Goal: Task Accomplishment & Management: Use online tool/utility

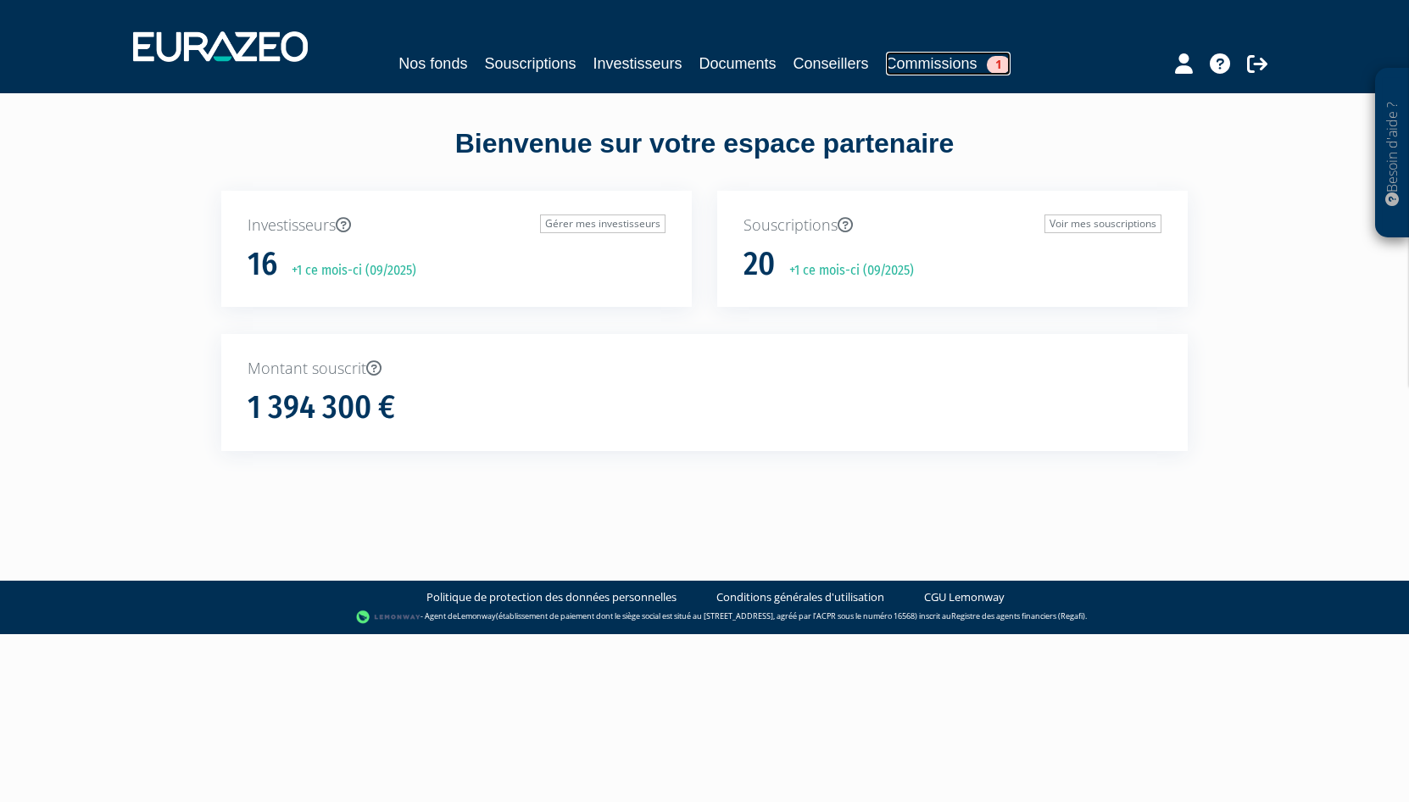
click at [946, 59] on link "Commissions 1" at bounding box center [948, 64] width 125 height 24
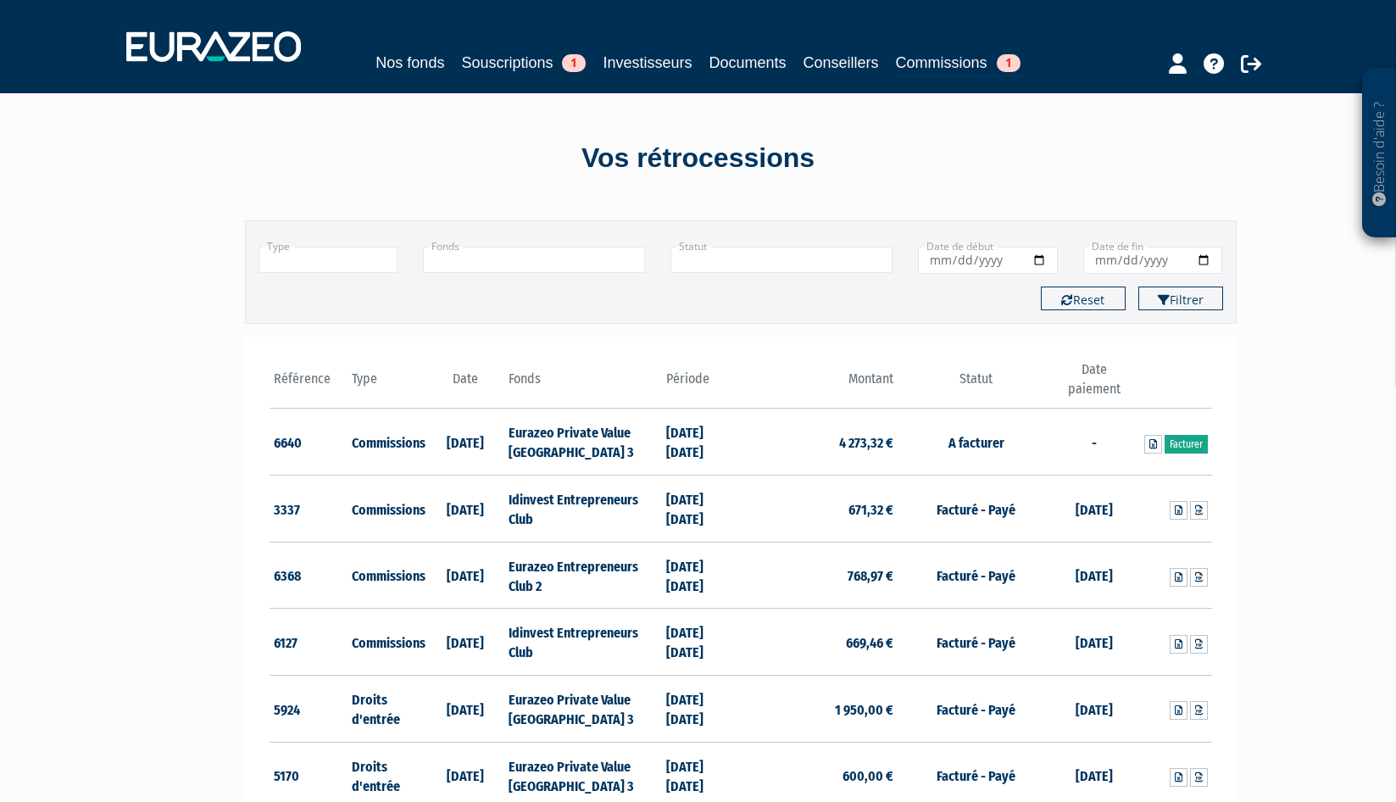
click at [1196, 444] on link "Facturer" at bounding box center [1186, 444] width 43 height 19
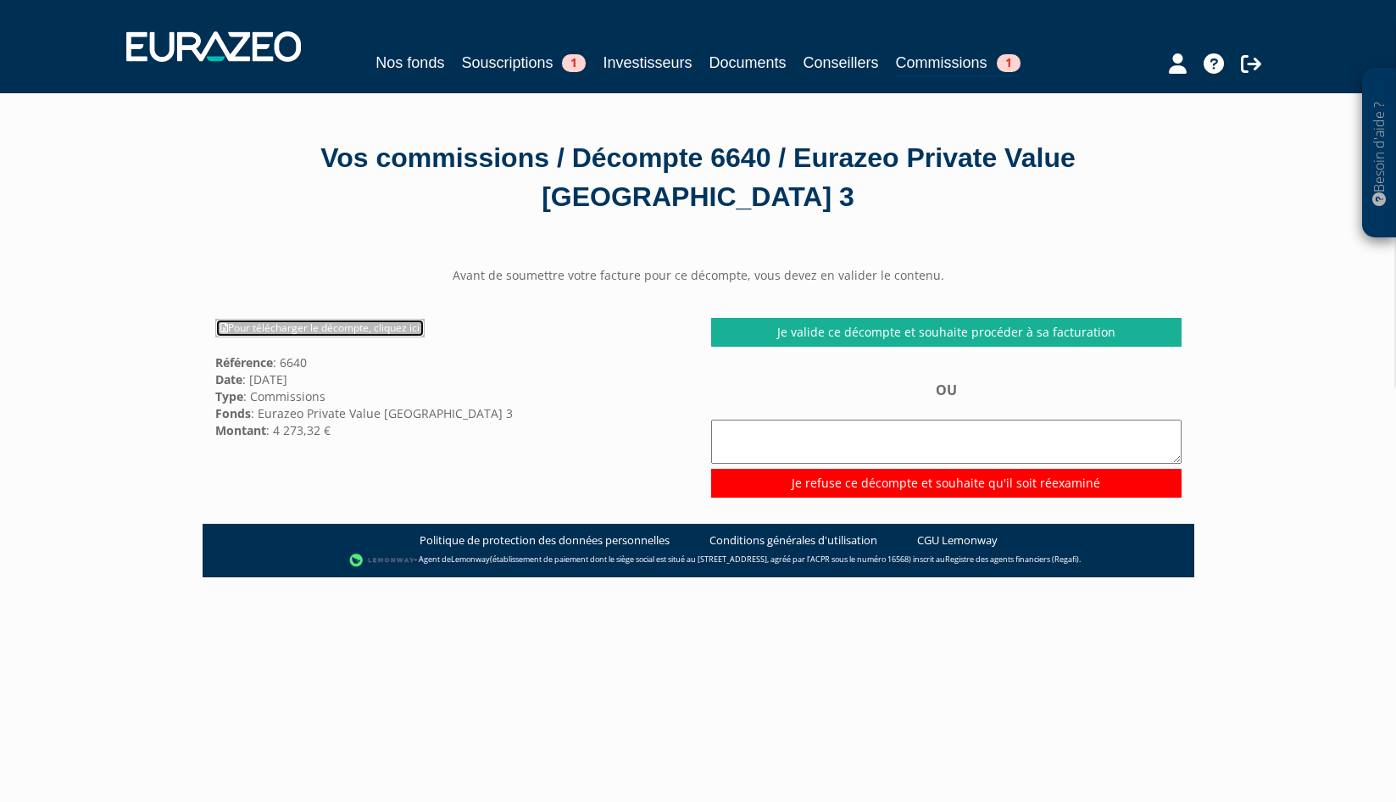
click at [350, 322] on link "Pour télécharger le décompte, cliquez ici" at bounding box center [319, 328] width 209 height 19
click at [611, 358] on div "Pour télécharger le décompte, cliquez ici Référence : 6640 Date : 10/09/2025 Ty…" at bounding box center [451, 378] width 496 height 120
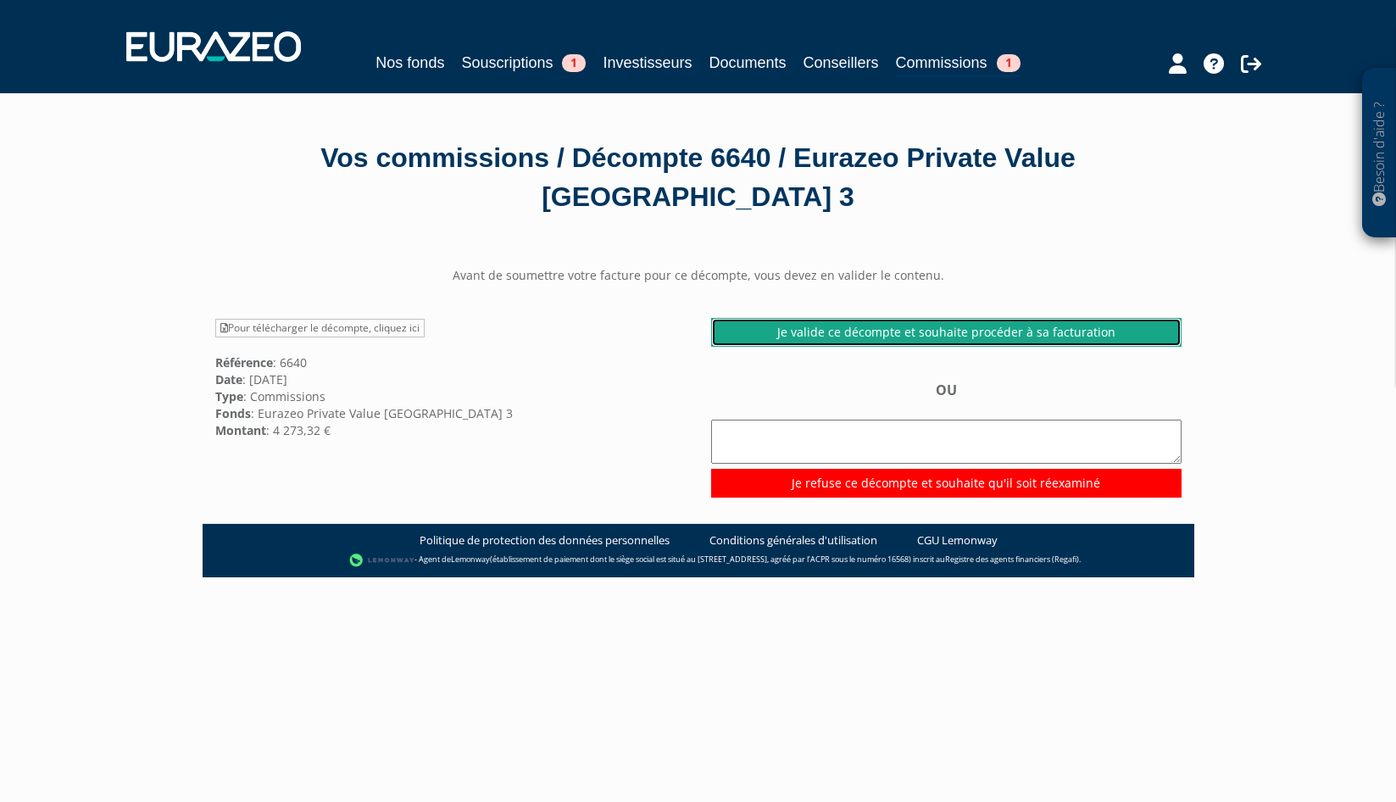
click at [903, 321] on link "Je valide ce décompte et souhaite procéder à sa facturation" at bounding box center [946, 332] width 471 height 29
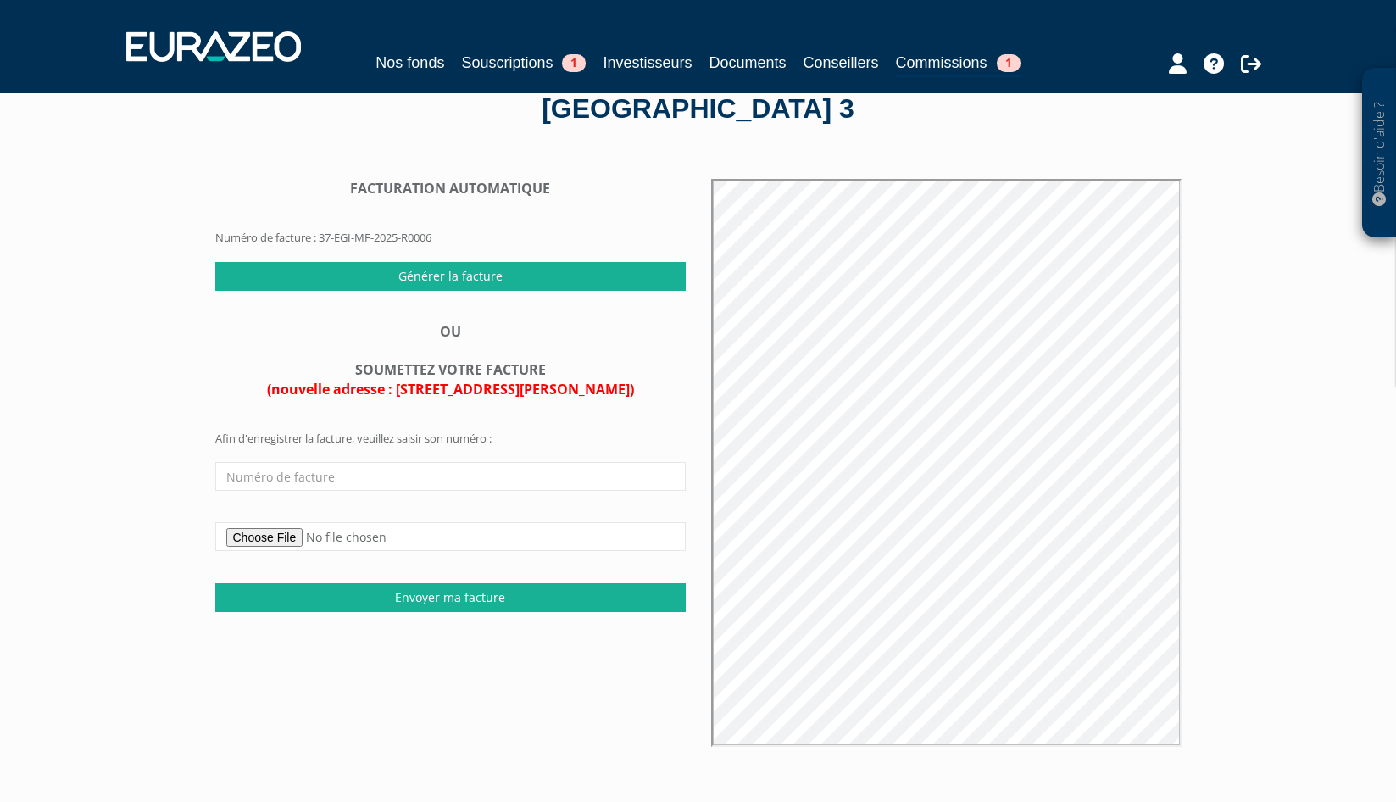
scroll to position [85, 0]
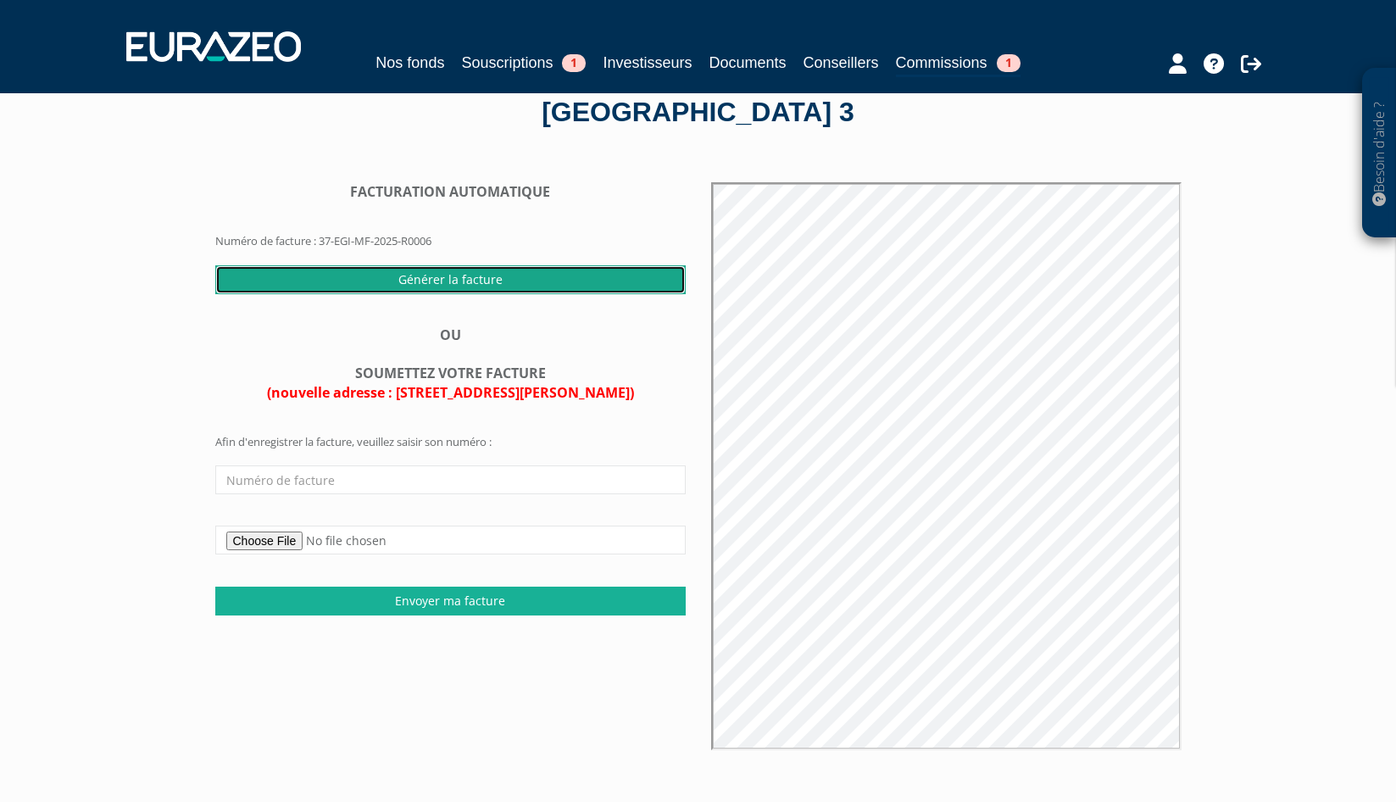
click at [468, 281] on input "Générer la facture" at bounding box center [450, 279] width 471 height 29
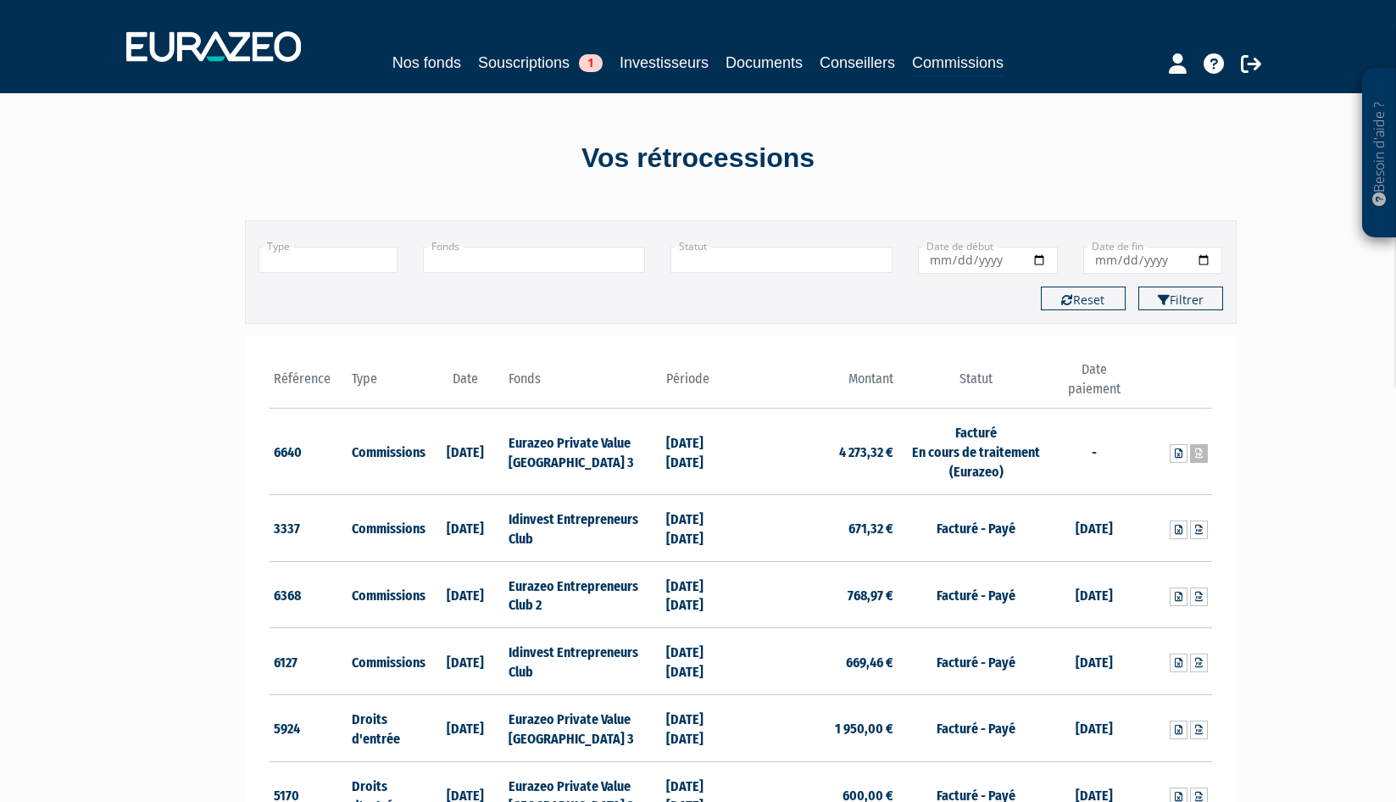
click at [1201, 452] on icon at bounding box center [1200, 454] width 8 height 10
